Goal: Task Accomplishment & Management: Manage account settings

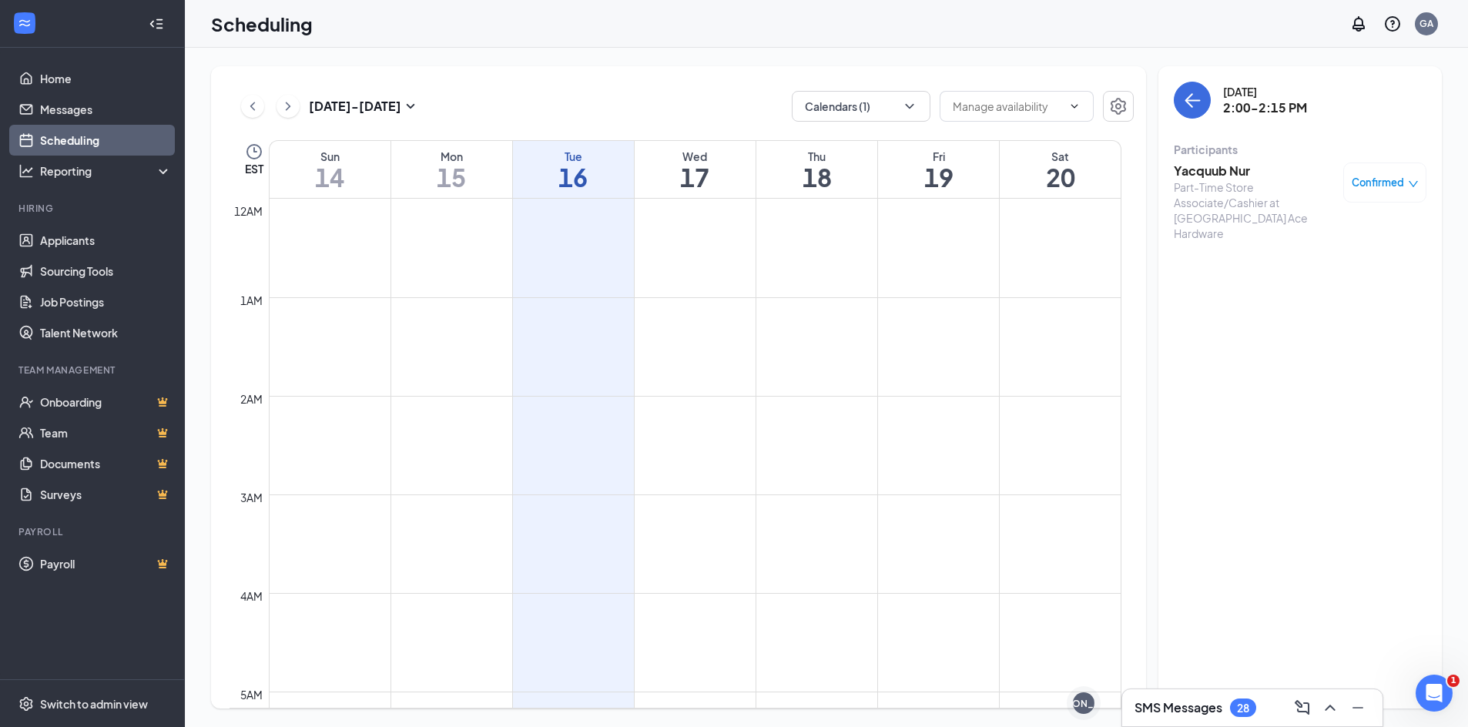
scroll to position [988, 0]
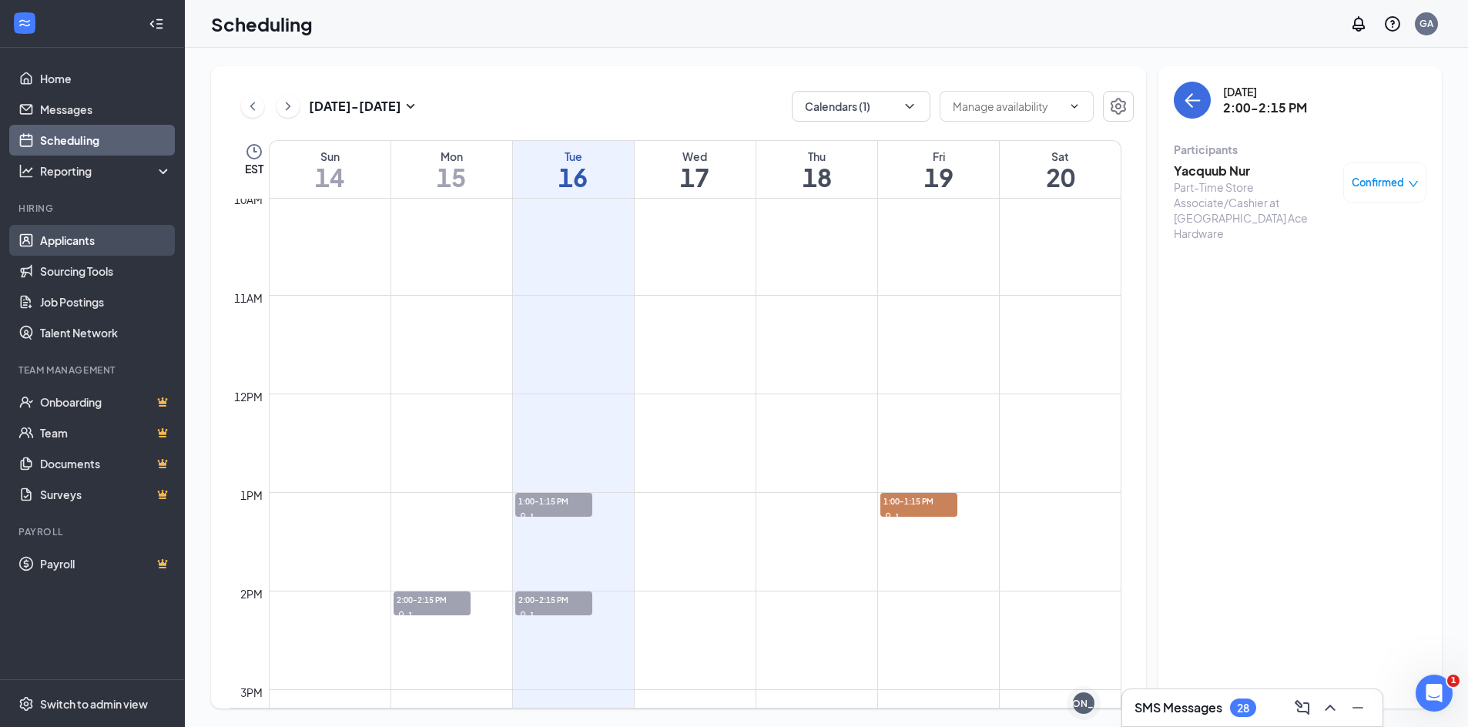
click at [88, 242] on link "Applicants" at bounding box center [106, 240] width 132 height 31
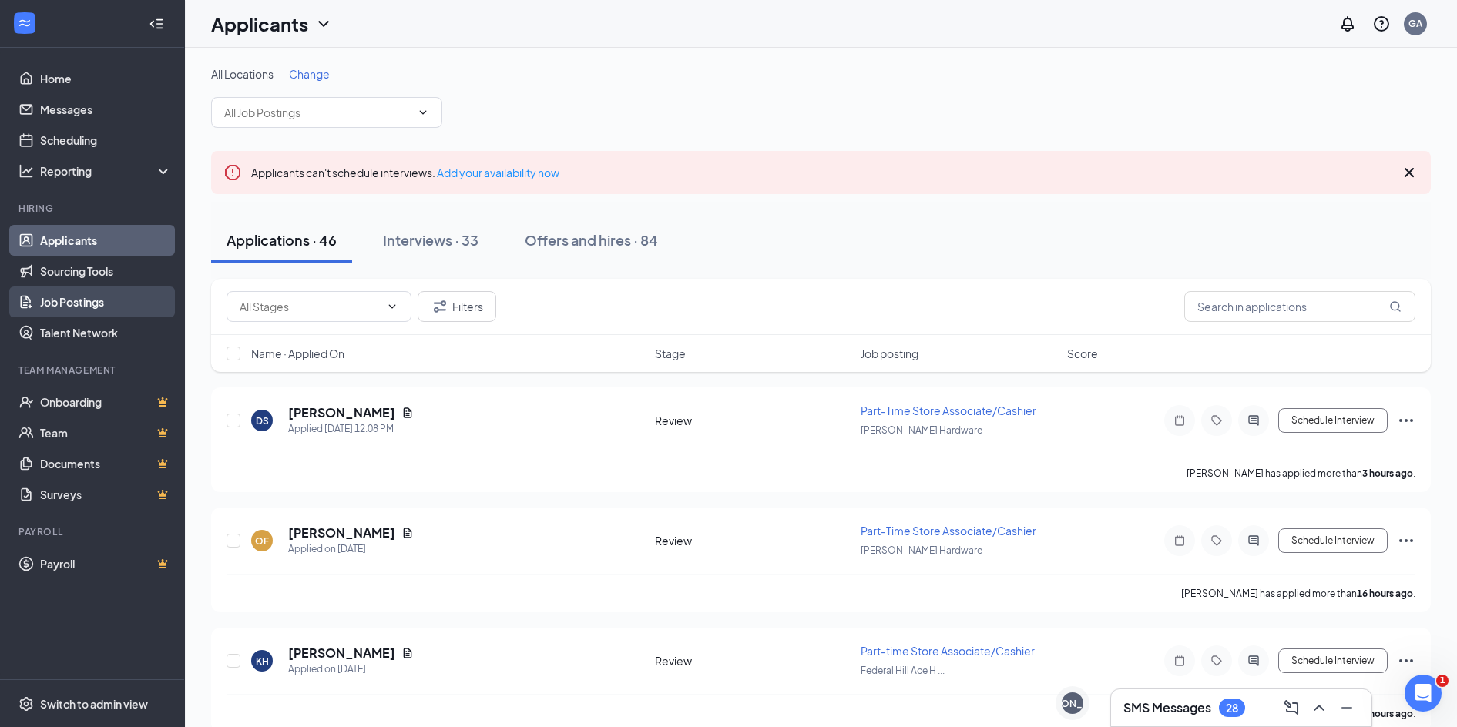
click at [79, 315] on link "Job Postings" at bounding box center [106, 302] width 132 height 31
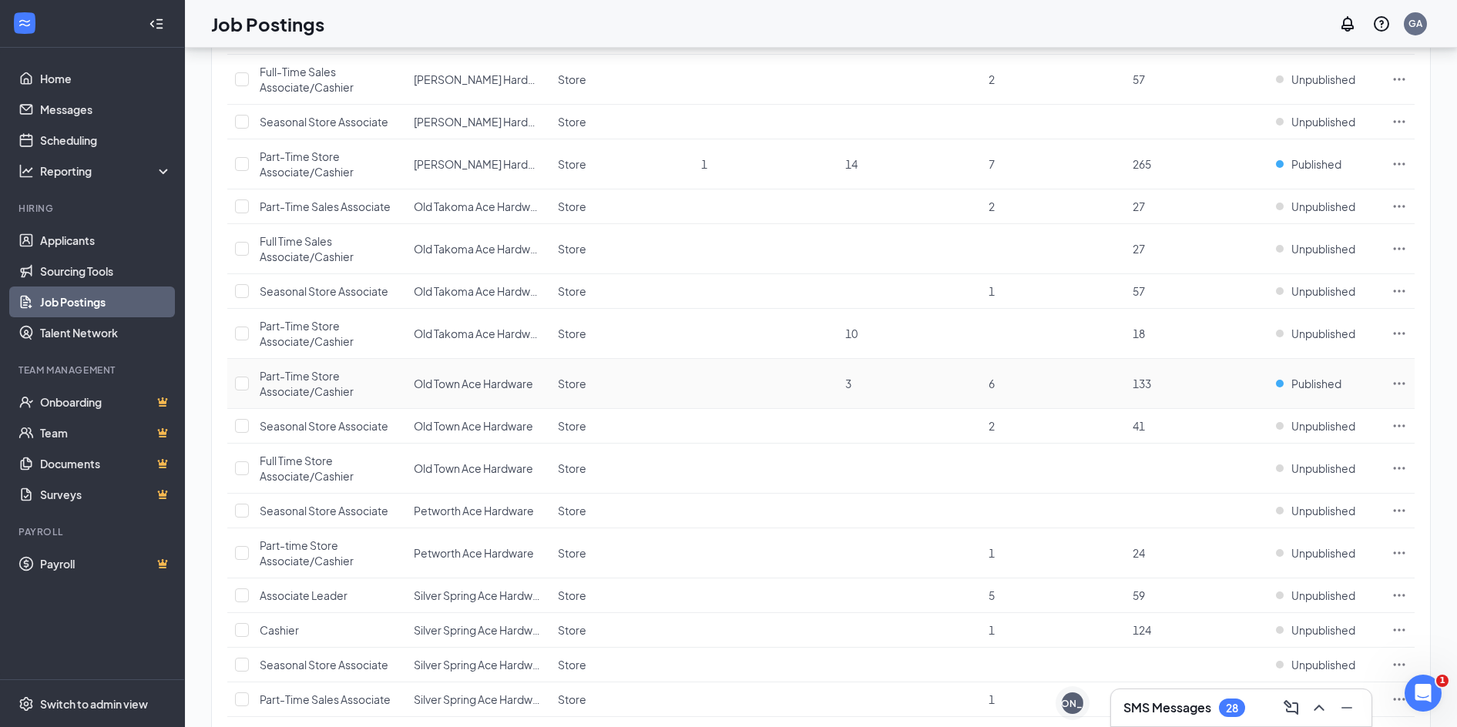
scroll to position [1078, 0]
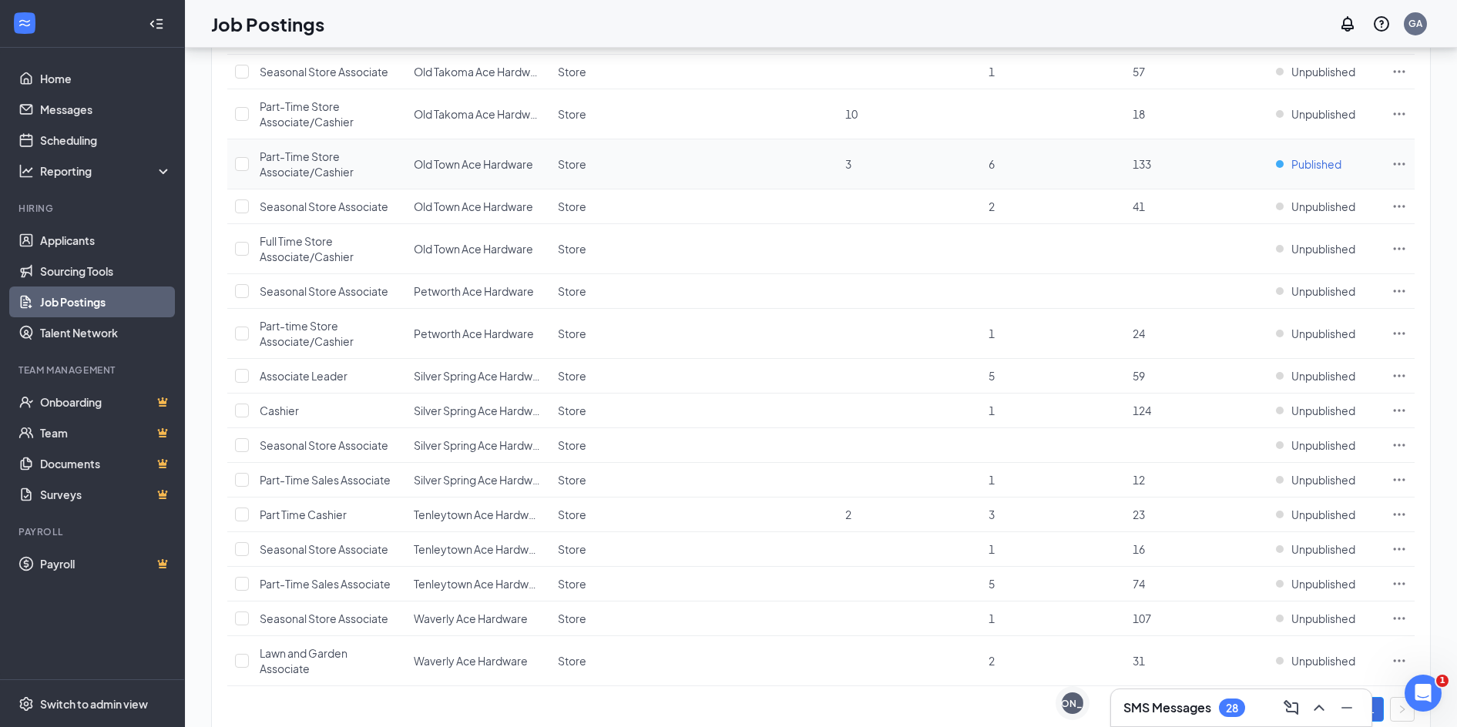
click at [1311, 159] on span "Published" at bounding box center [1316, 163] width 50 height 15
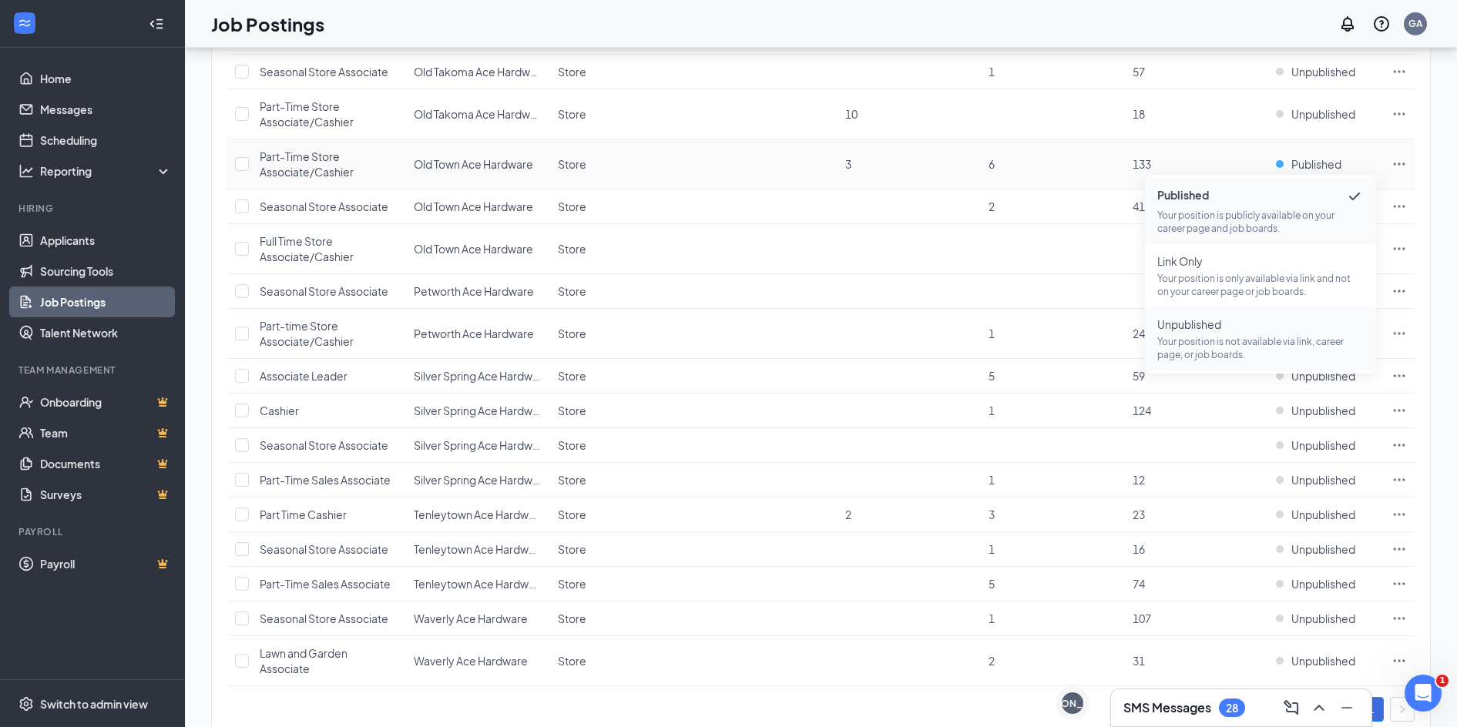
click at [1252, 329] on span "Unpublished" at bounding box center [1260, 324] width 206 height 15
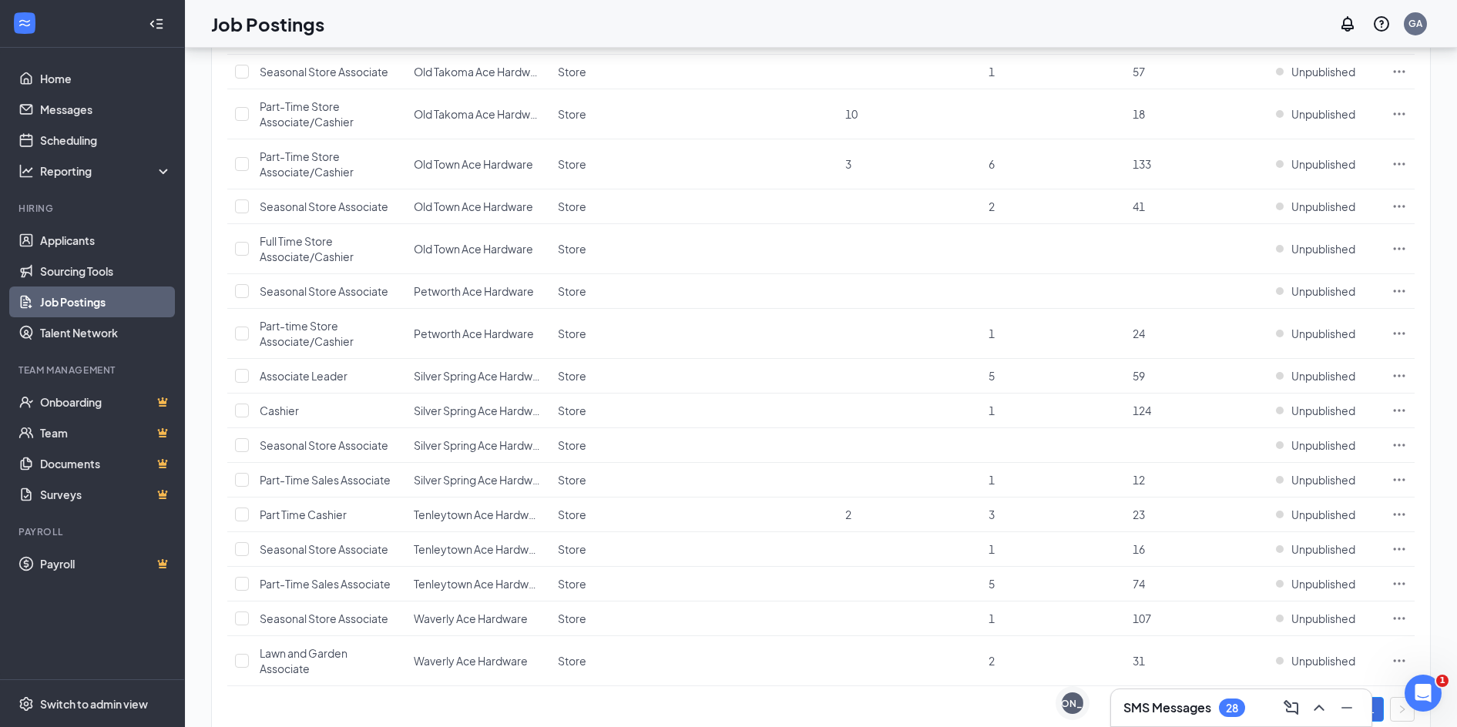
click at [1199, 696] on div "SMS Messages 28" at bounding box center [1241, 708] width 236 height 25
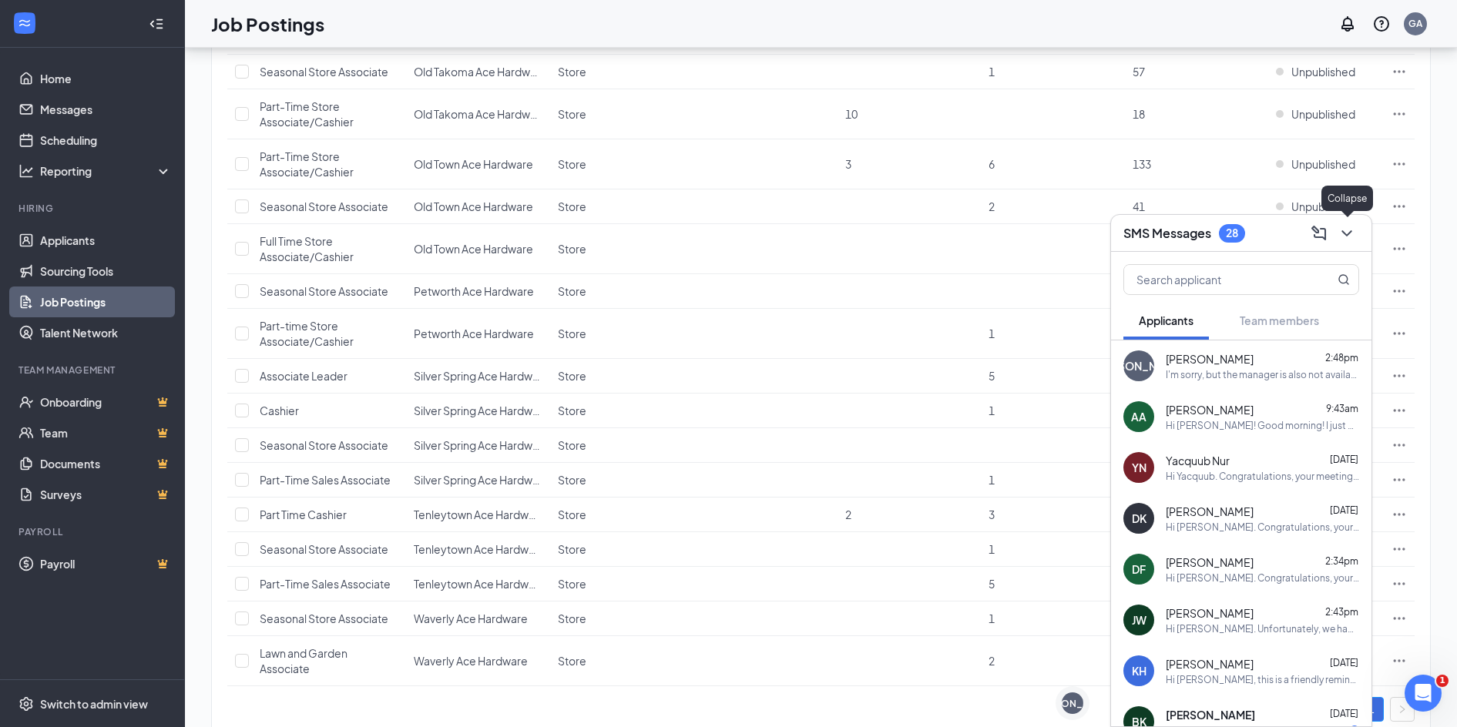
click at [1343, 230] on icon "ChevronDown" at bounding box center [1346, 233] width 18 height 18
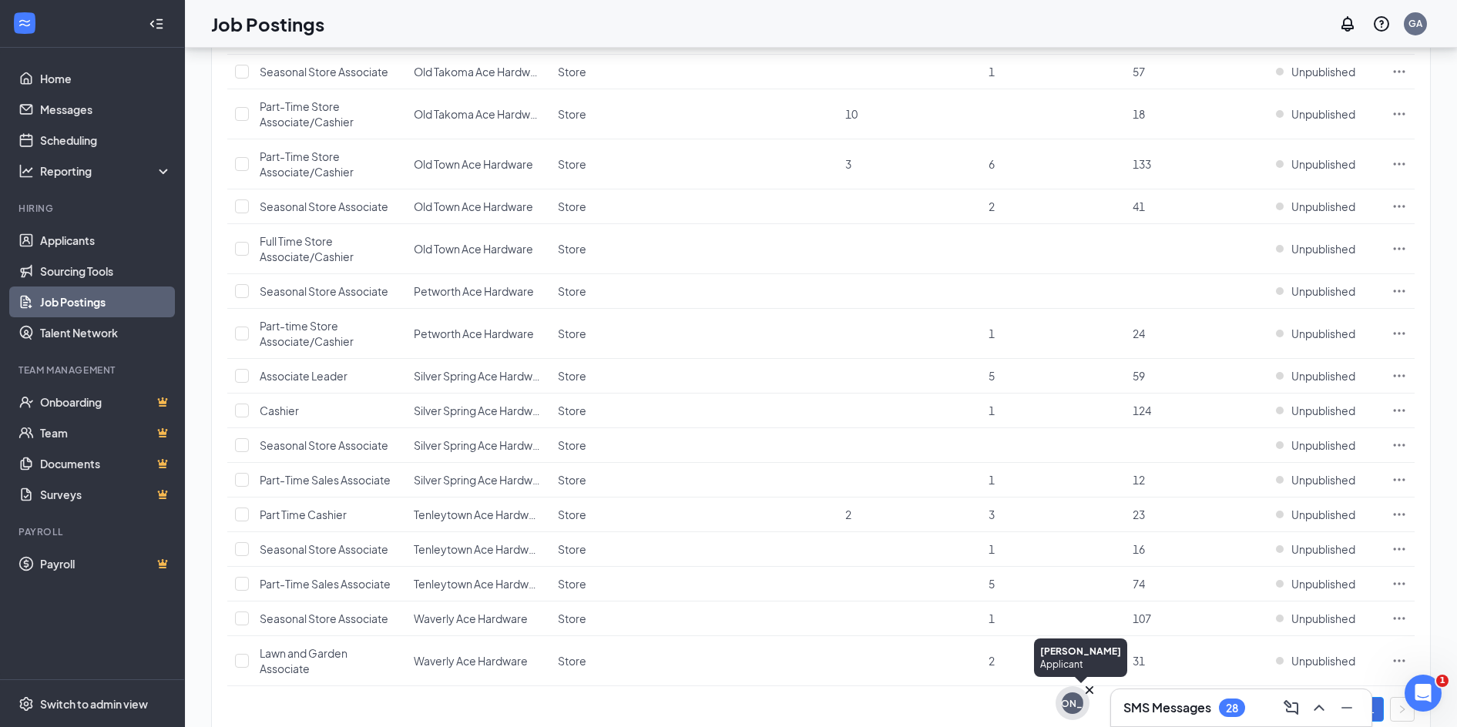
click at [1090, 689] on icon "Cross" at bounding box center [1089, 690] width 8 height 8
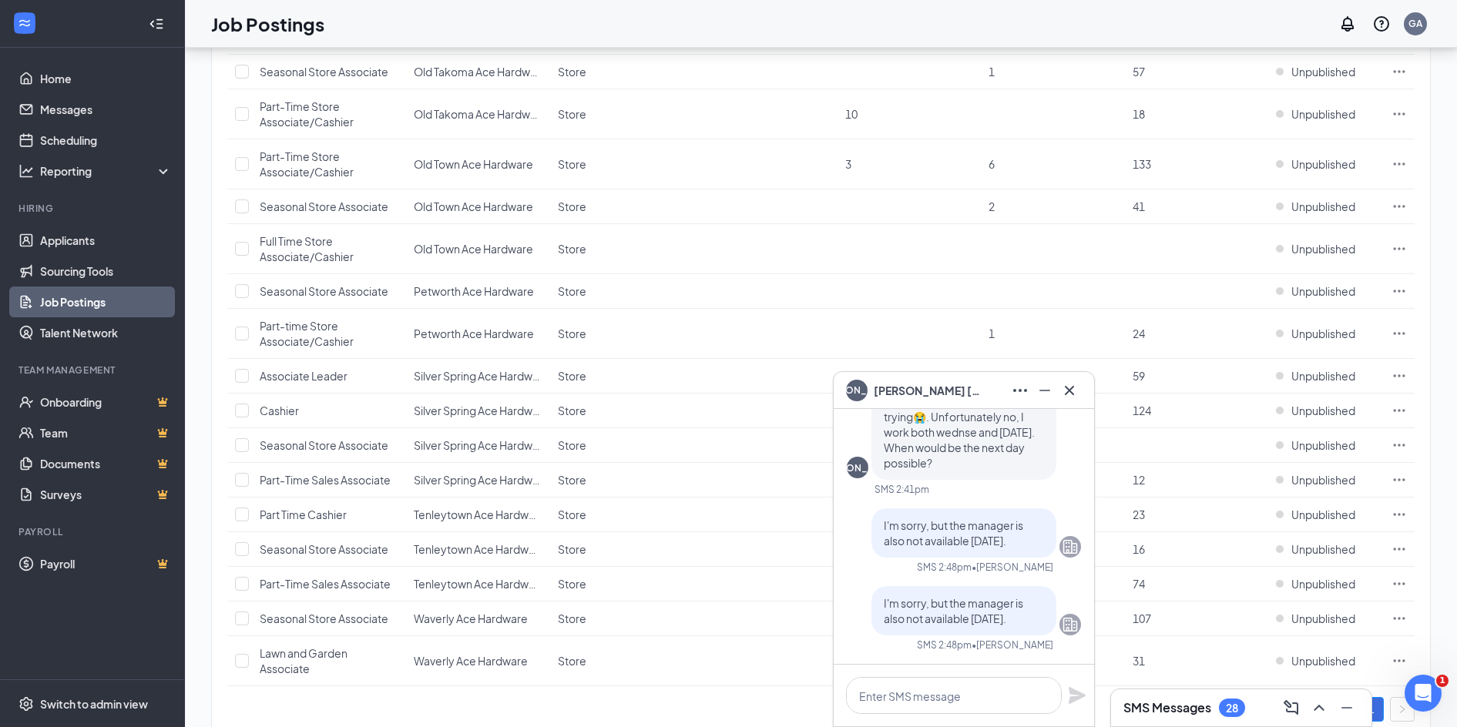
click at [1179, 703] on h3 "SMS Messages" at bounding box center [1167, 707] width 88 height 17
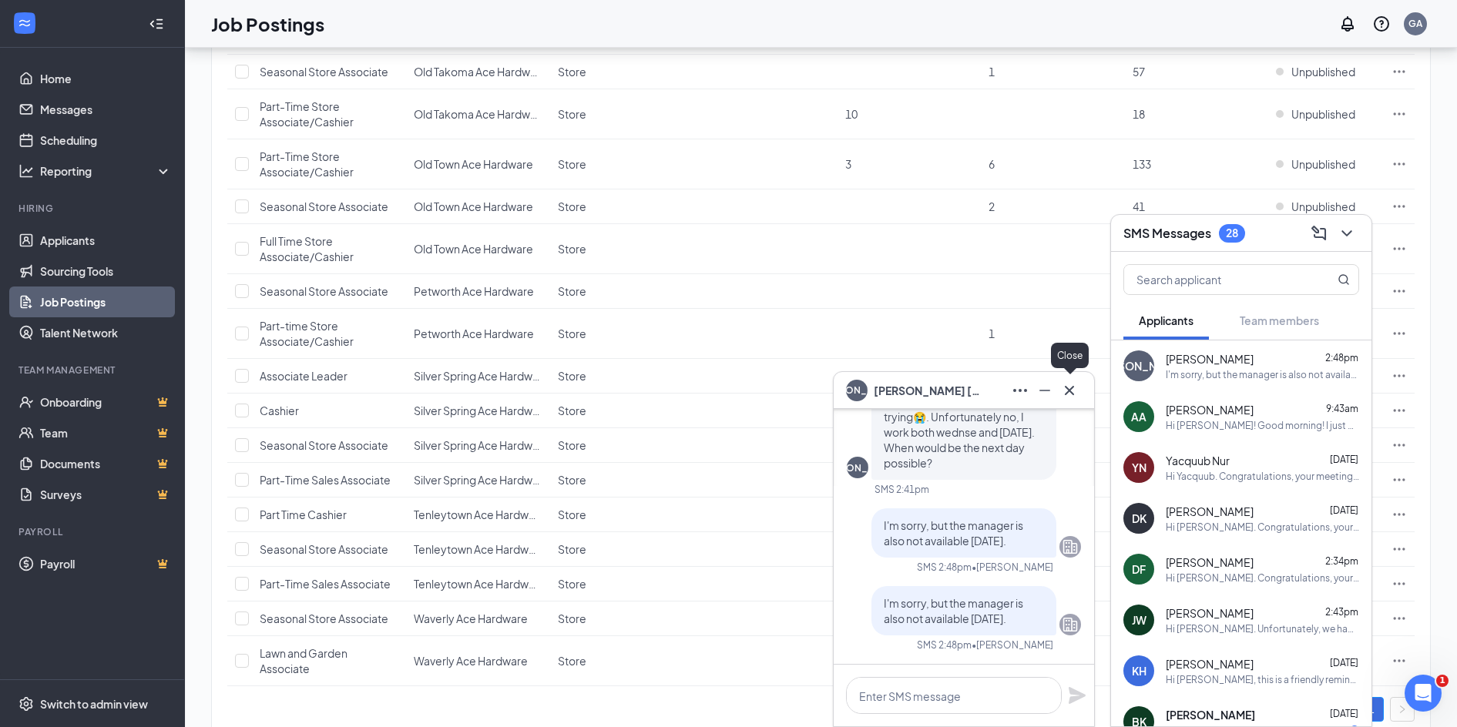
click at [1075, 397] on icon "Cross" at bounding box center [1069, 390] width 18 height 18
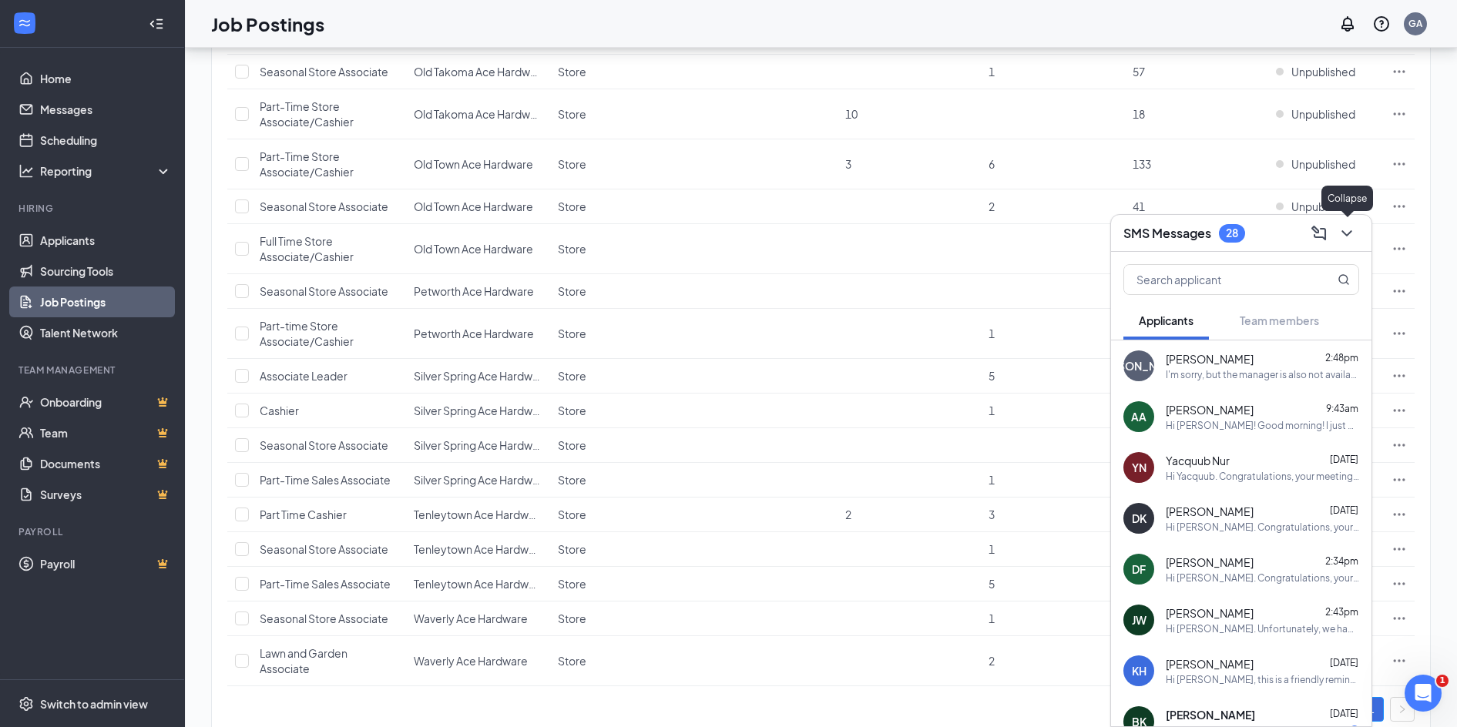
click at [1353, 243] on button at bounding box center [1346, 233] width 25 height 25
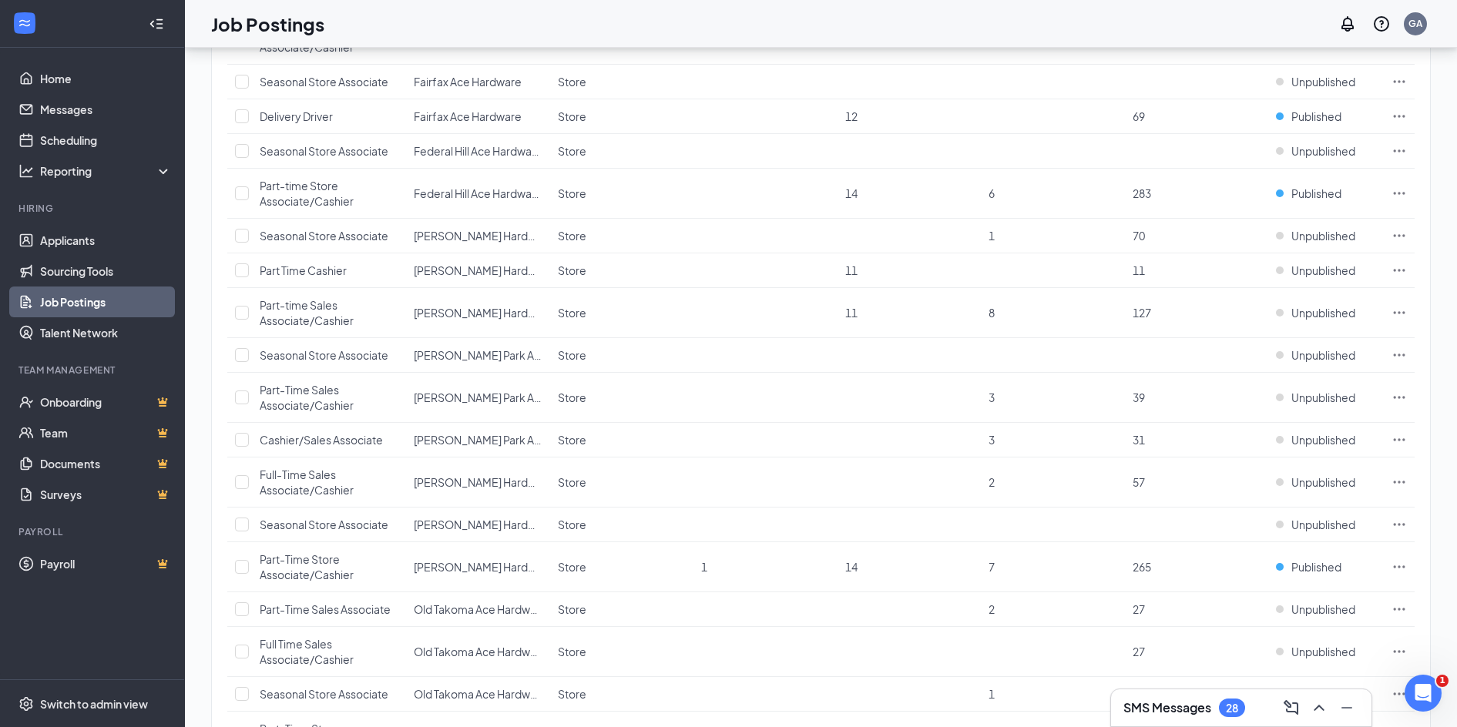
scroll to position [231, 0]
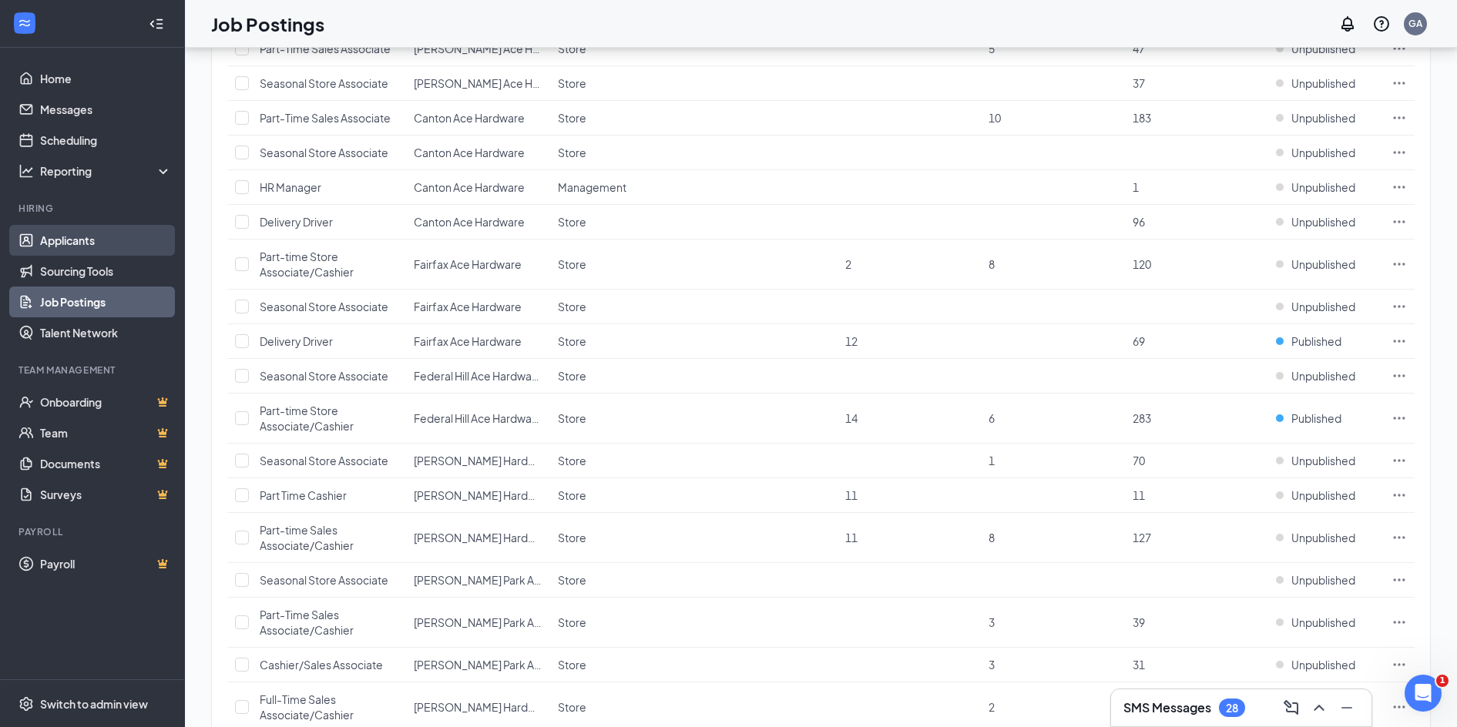
click at [78, 236] on link "Applicants" at bounding box center [106, 240] width 132 height 31
